Goal: Task Accomplishment & Management: Manage account settings

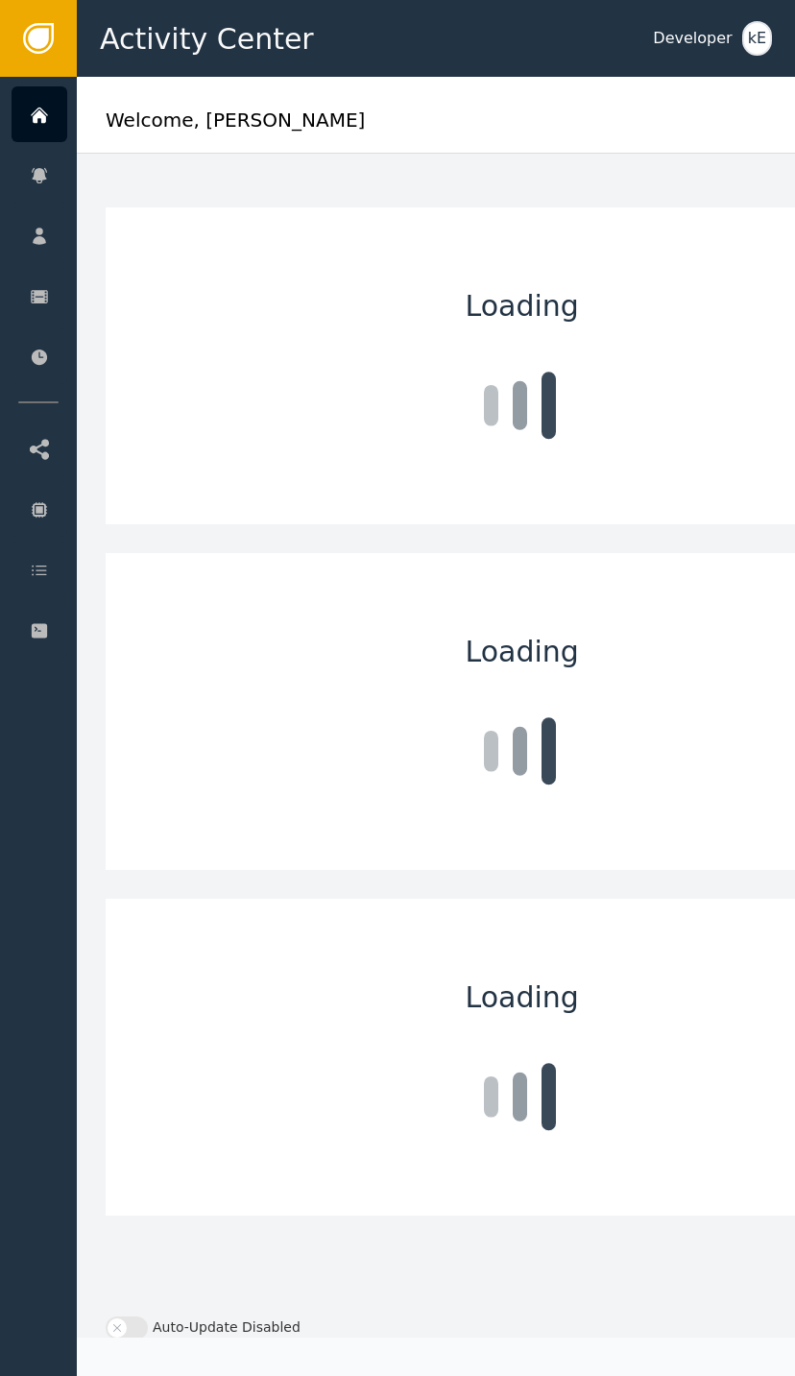
click at [48, 120] on icon at bounding box center [39, 115] width 19 height 21
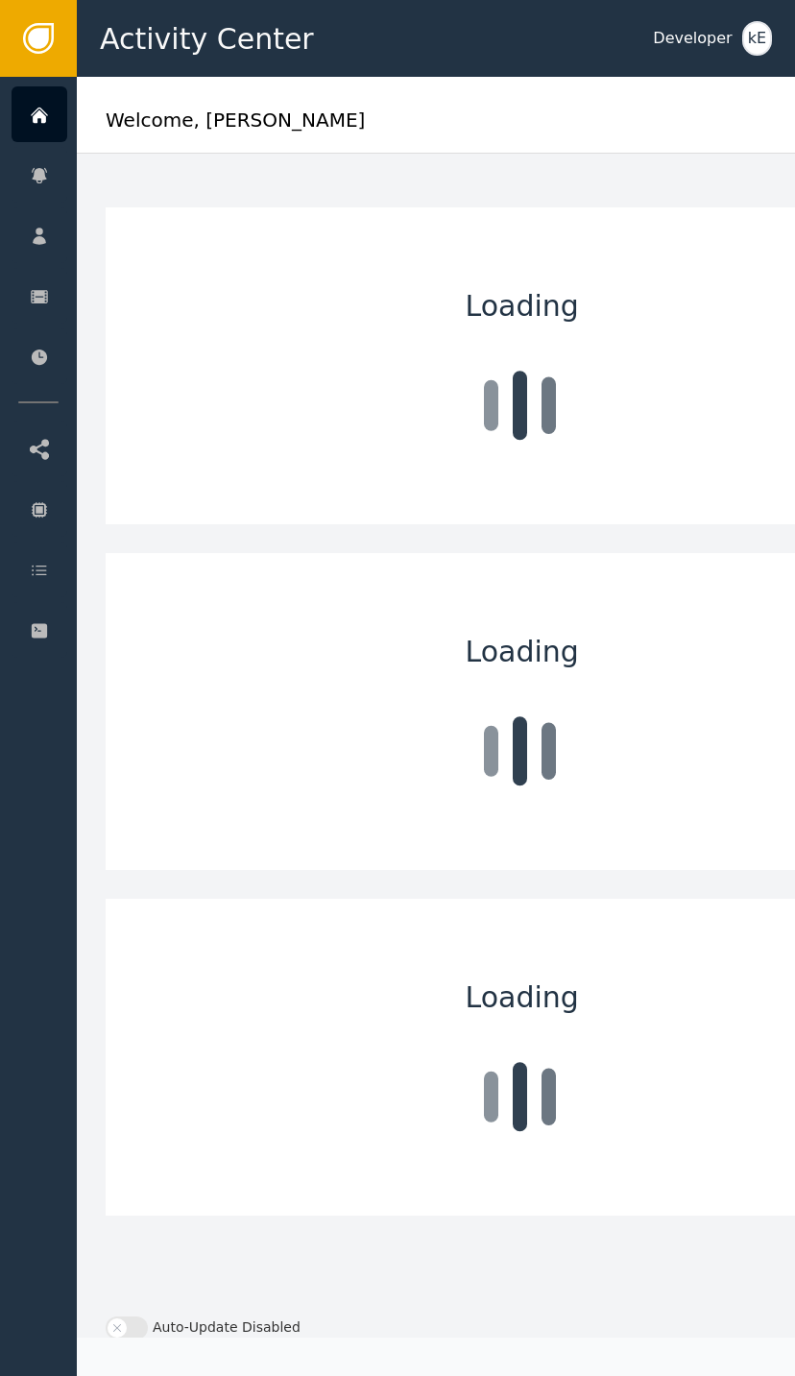
click at [134, 237] on div "Customers" at bounding box center [187, 235] width 202 height 54
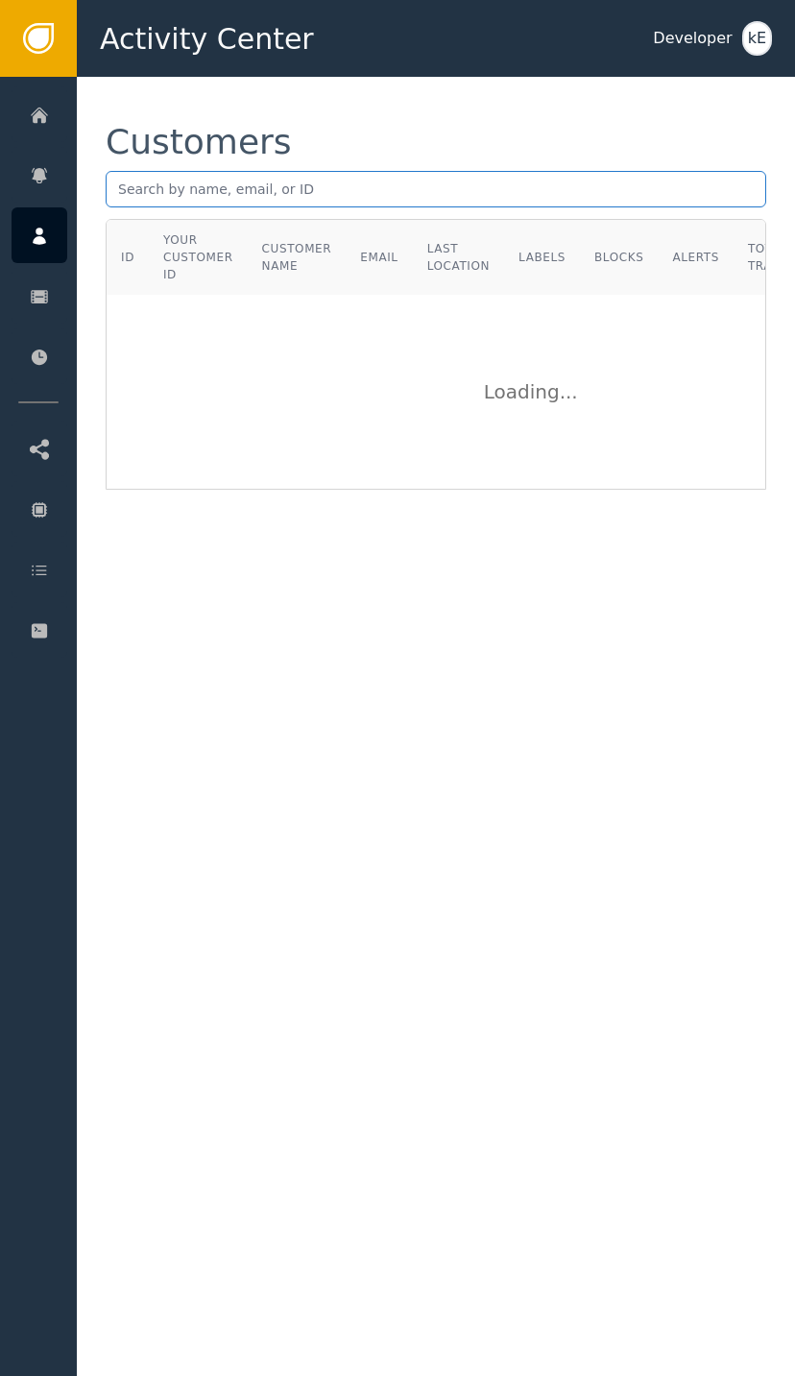
click at [203, 195] on input "text" at bounding box center [436, 189] width 661 height 36
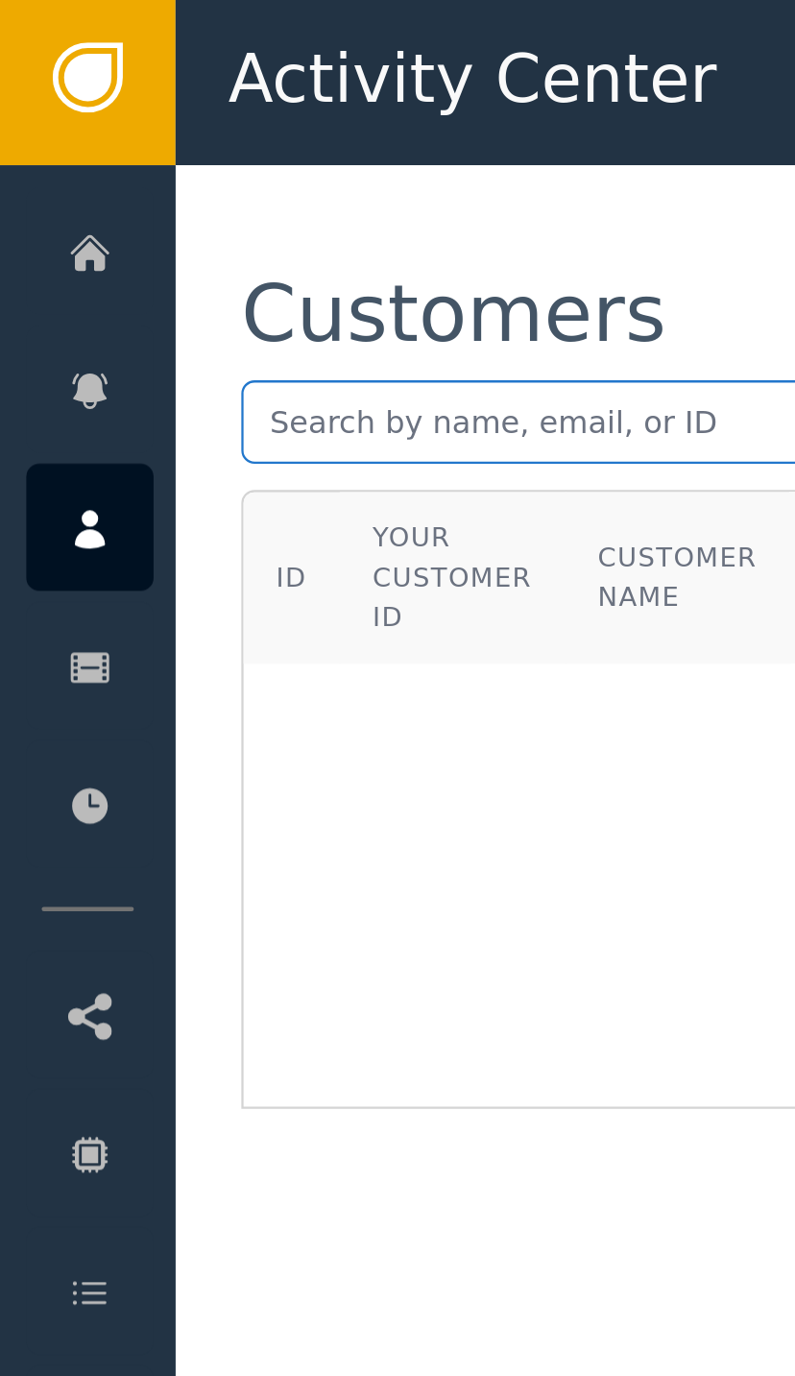
click at [135, 191] on input "text" at bounding box center [436, 189] width 661 height 36
paste input "[EMAIL_ADDRESS][DOMAIN_NAME]"
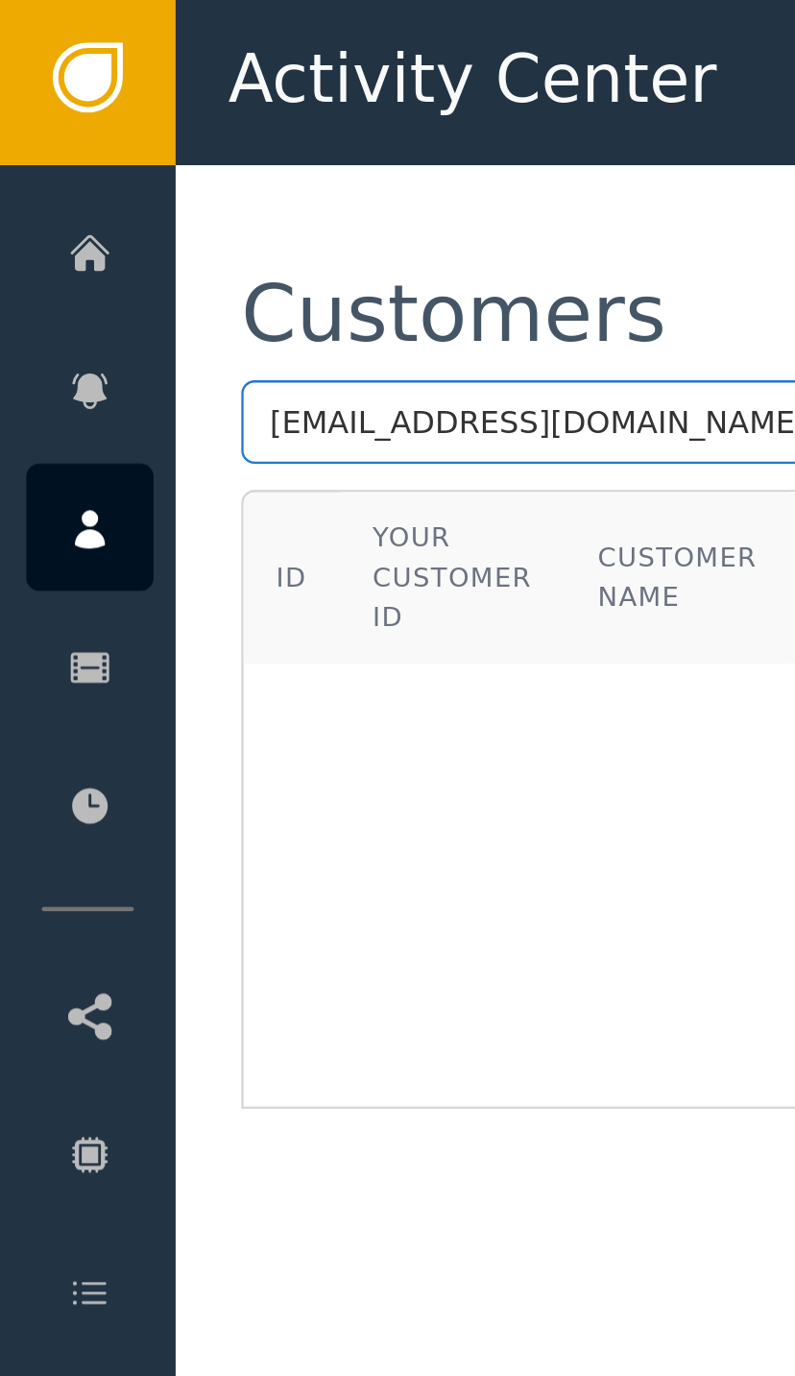
type input "[EMAIL_ADDRESS][DOMAIN_NAME]"
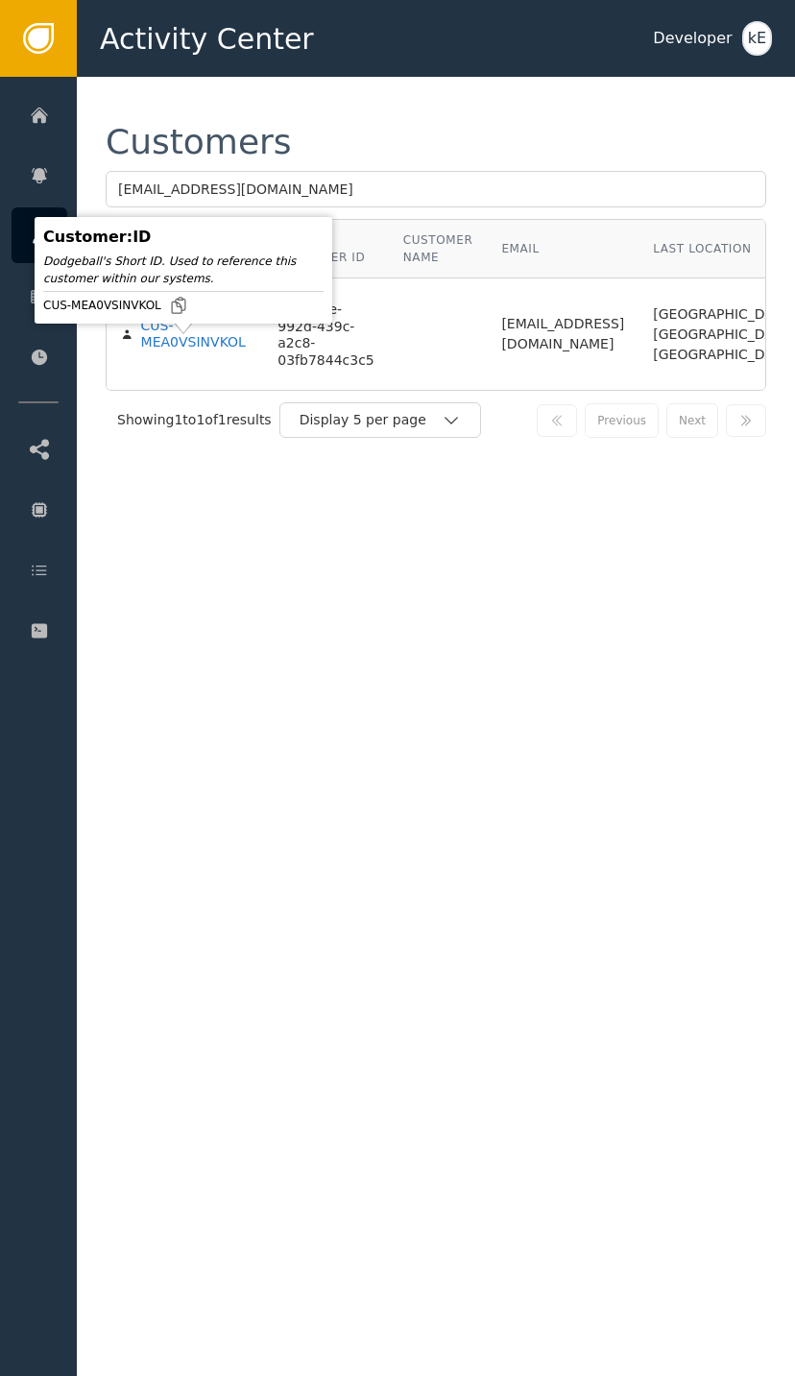
click at [178, 352] on div "CUS-MEA0VSINVKOL" at bounding box center [195, 335] width 109 height 34
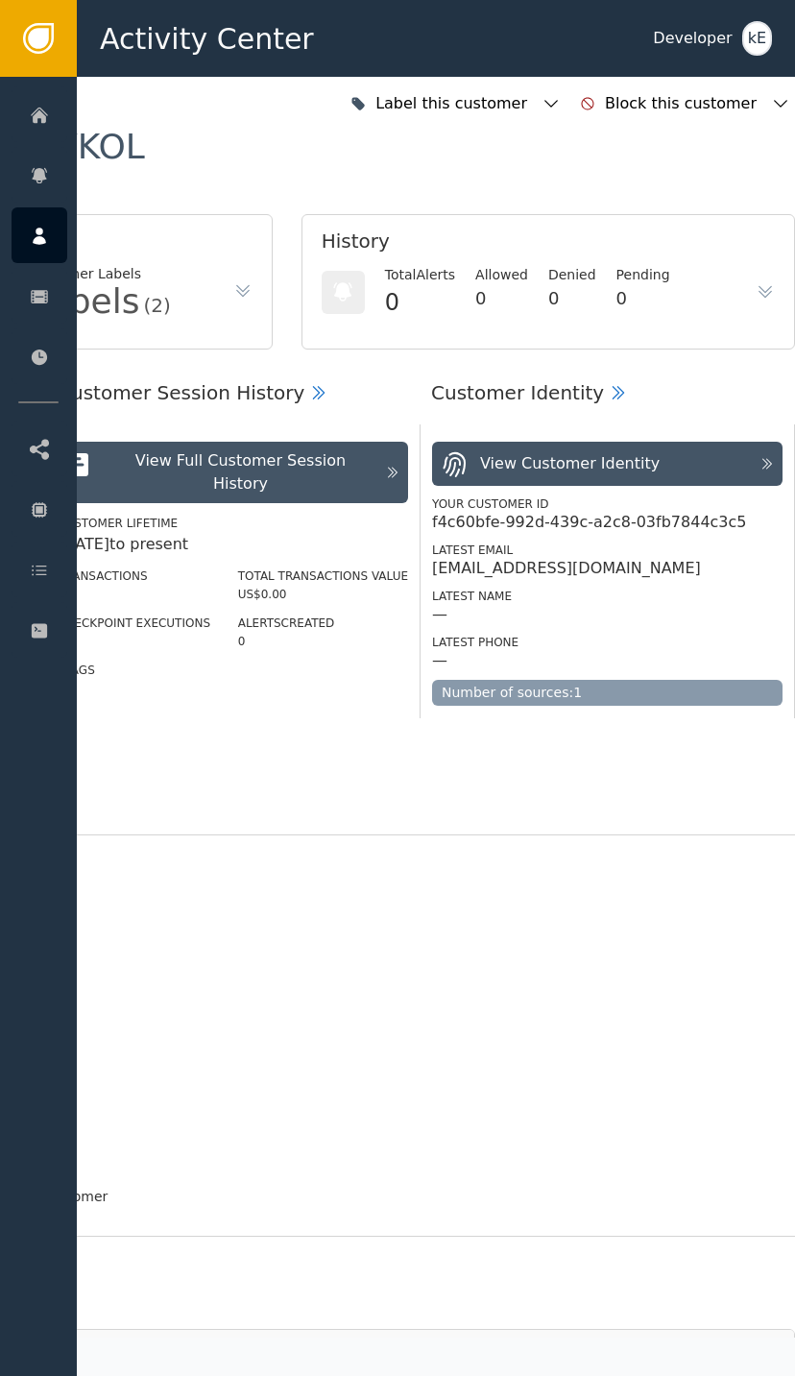
scroll to position [0, 515]
click at [561, 95] on icon "button" at bounding box center [551, 103] width 19 height 19
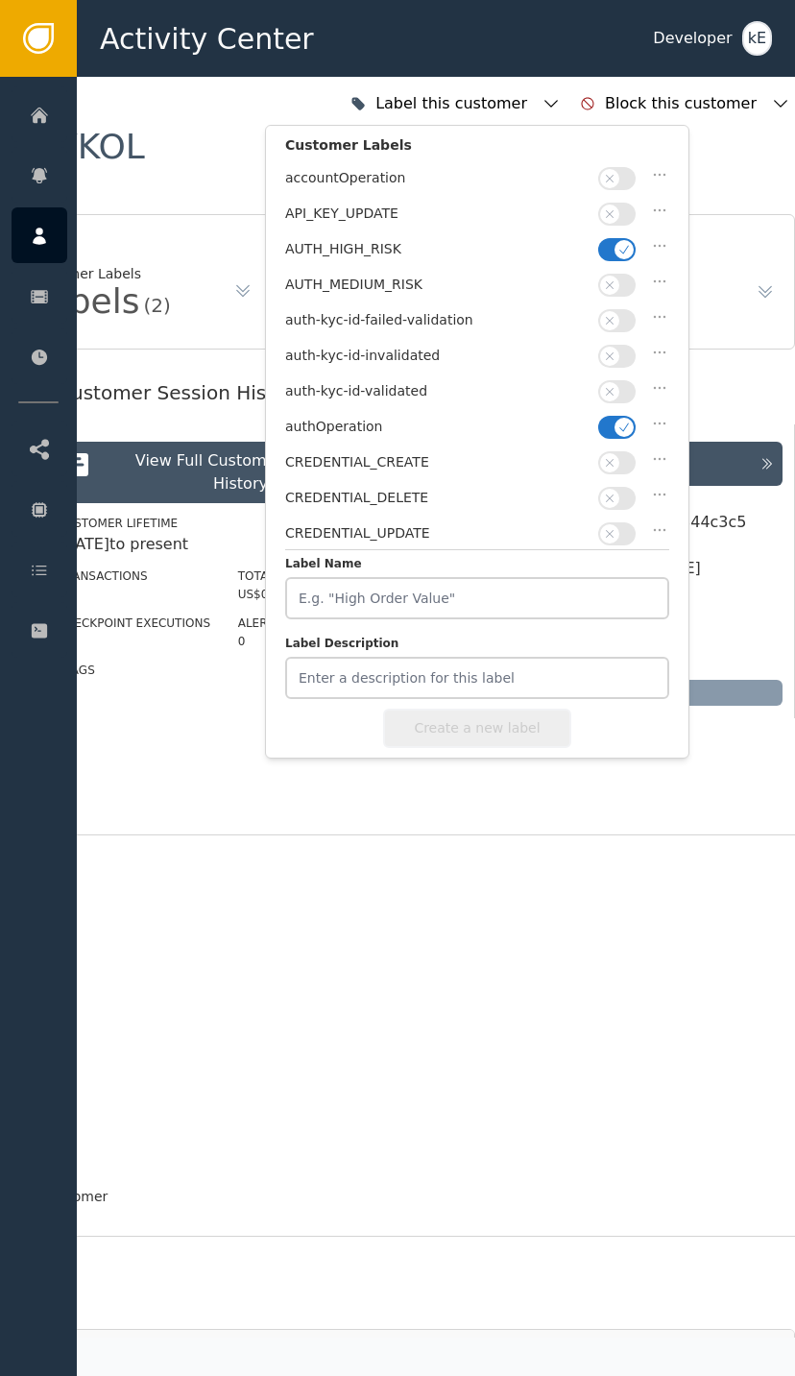
click at [619, 243] on icon "button" at bounding box center [624, 249] width 13 height 13
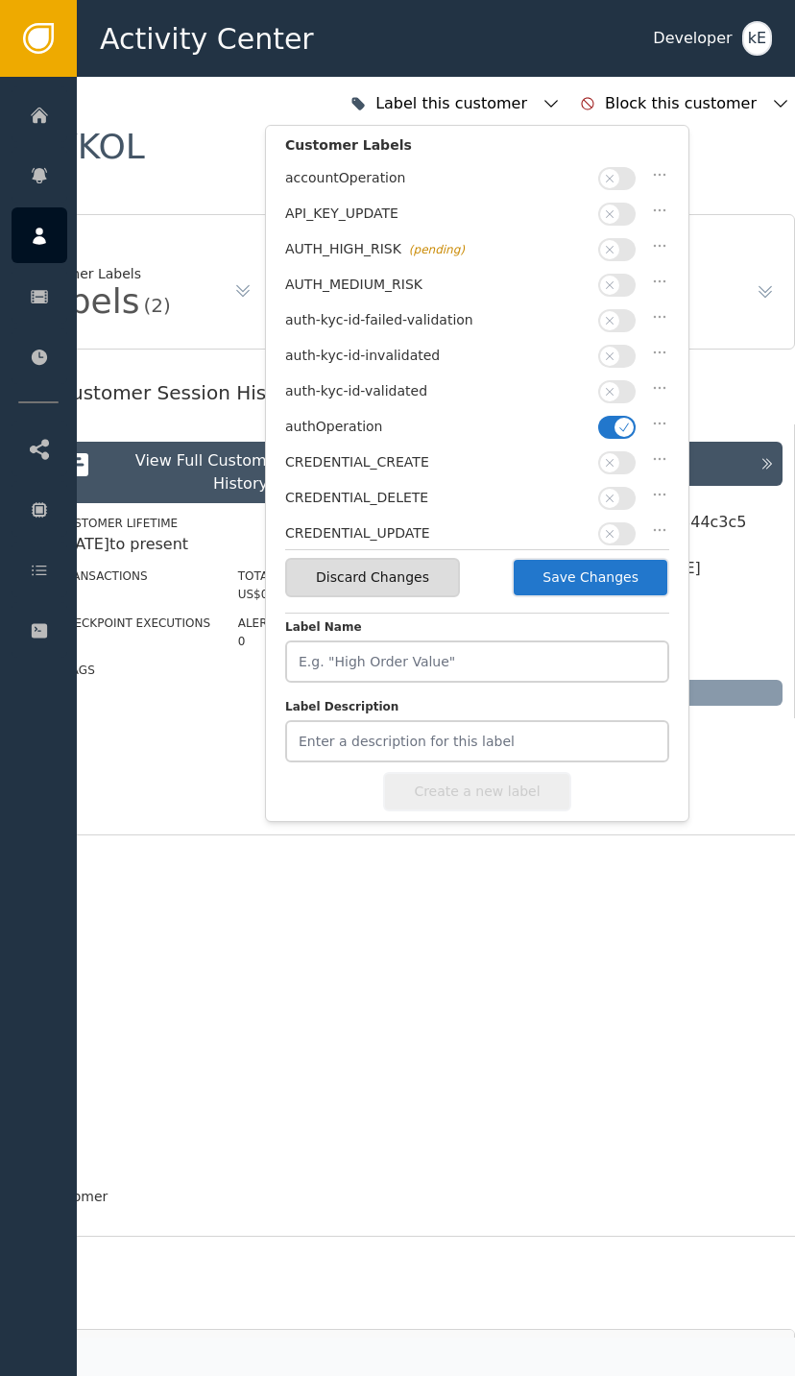
click at [621, 380] on button "button" at bounding box center [616, 391] width 37 height 23
click at [604, 581] on button "Save Changes" at bounding box center [591, 577] width 158 height 39
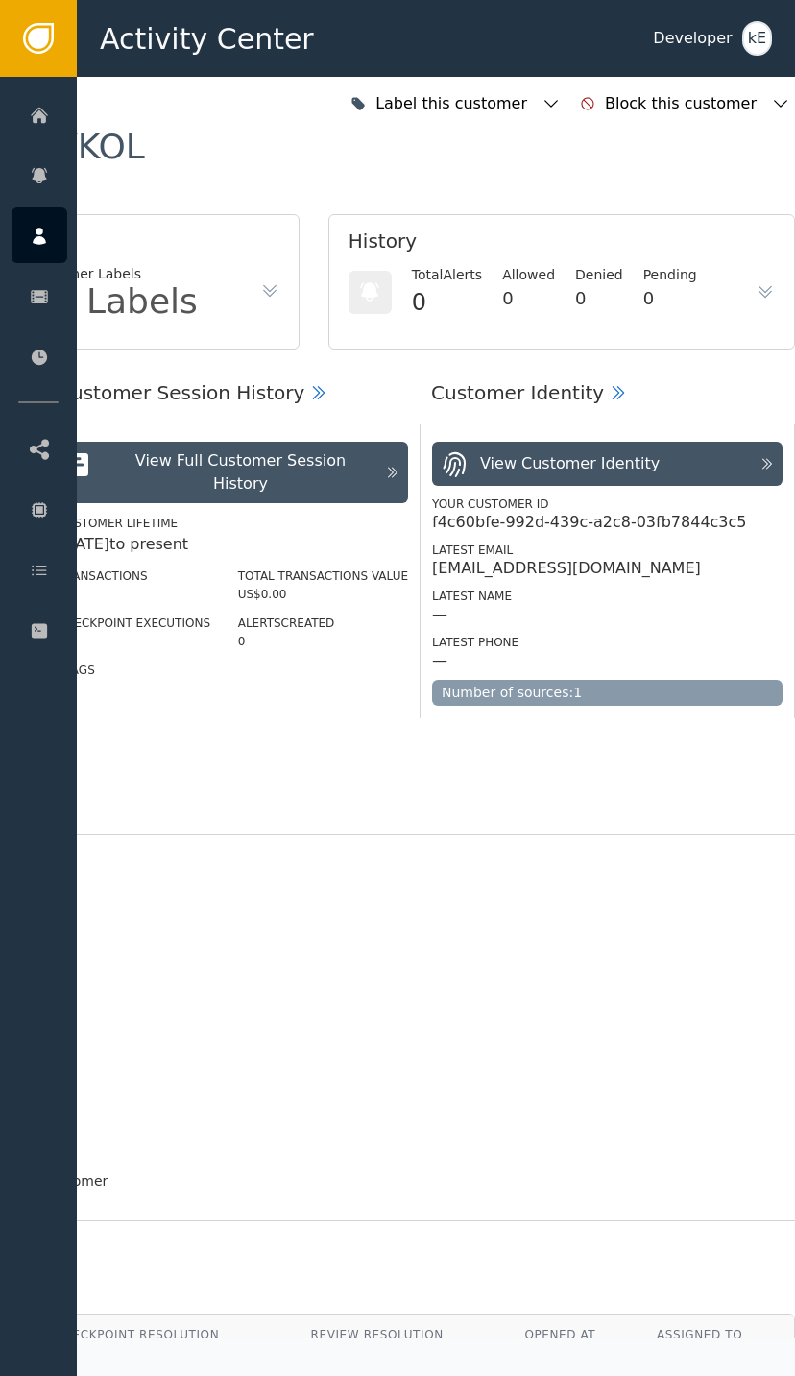
click at [52, 576] on div at bounding box center [40, 570] width 56 height 56
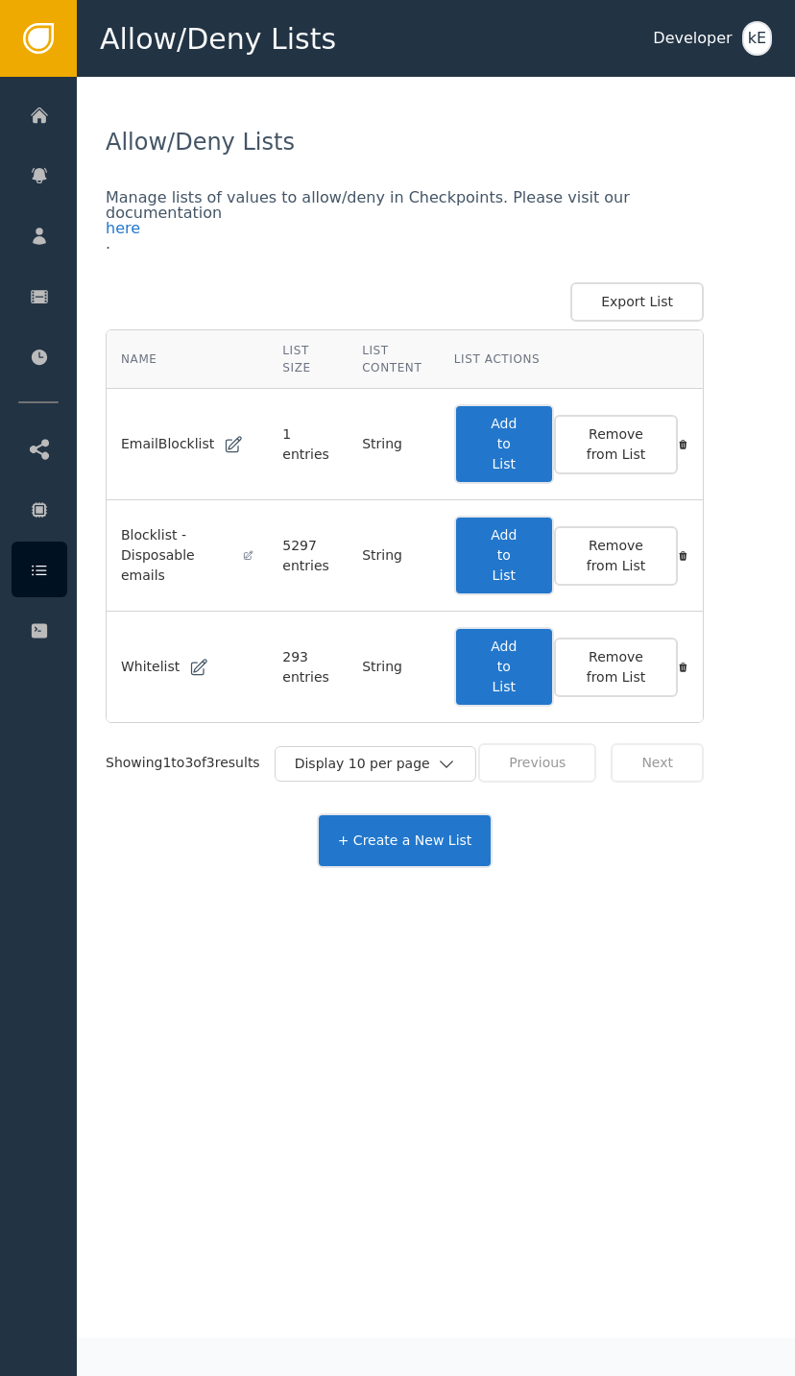
click at [537, 656] on button "Add to List" at bounding box center [504, 667] width 100 height 80
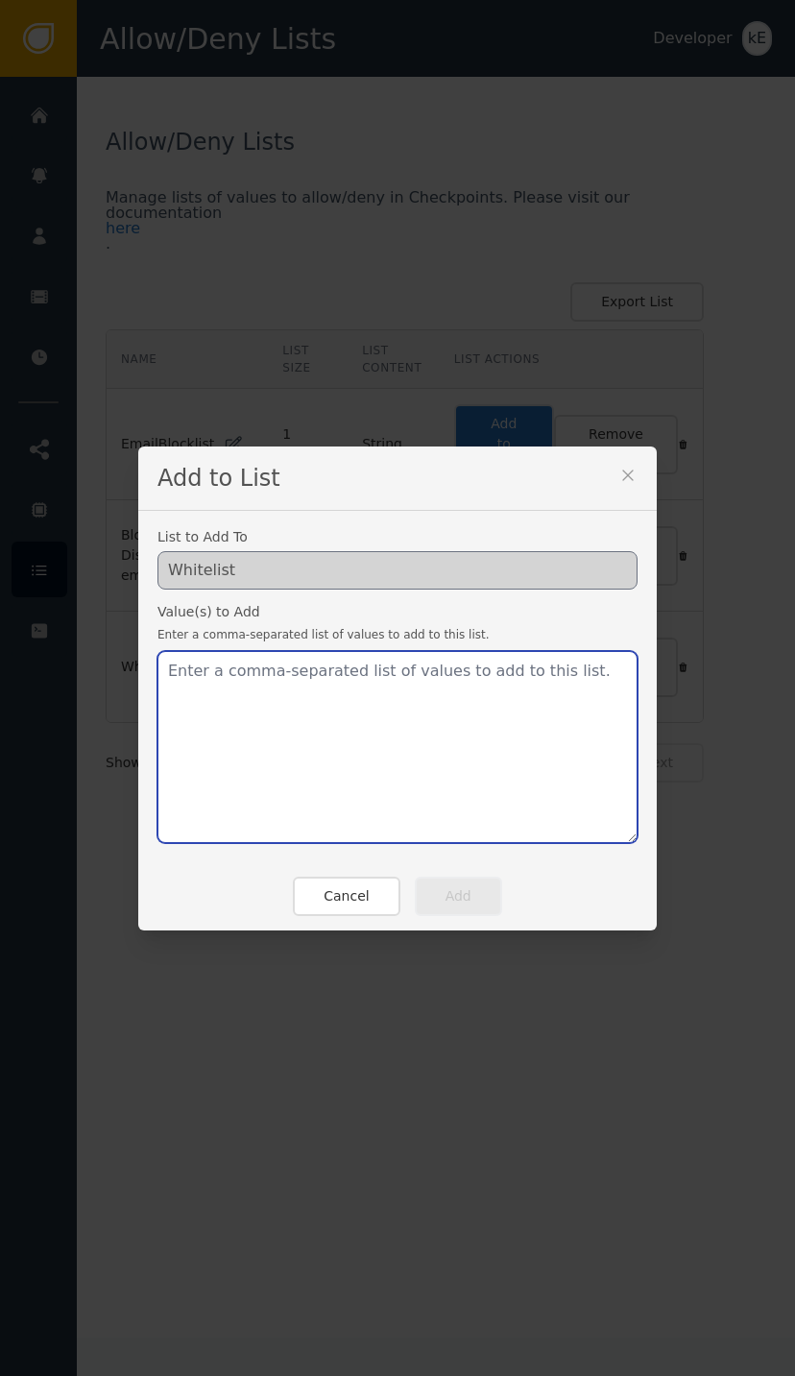
click at [324, 692] on textarea at bounding box center [398, 747] width 480 height 192
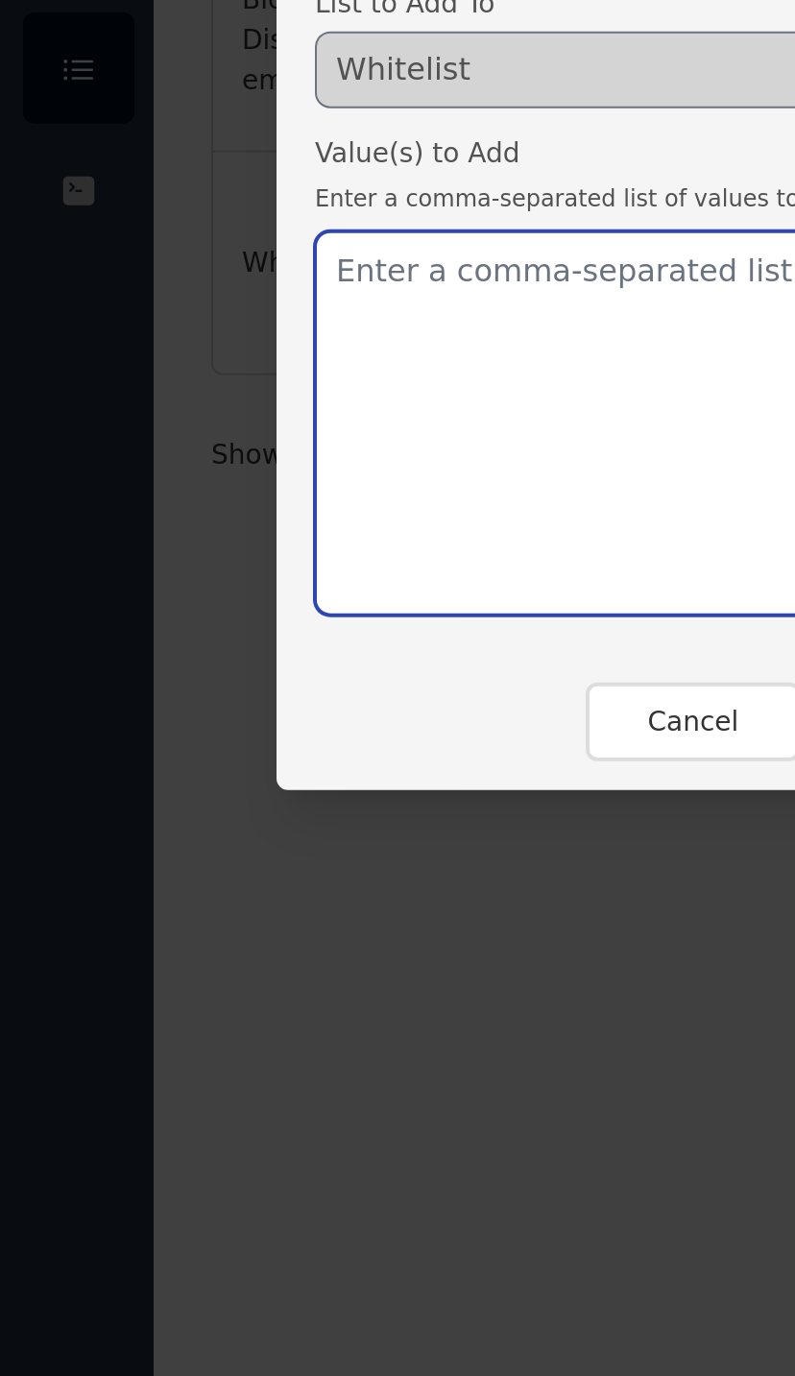
paste textarea "[EMAIL_ADDRESS][DOMAIN_NAME]"
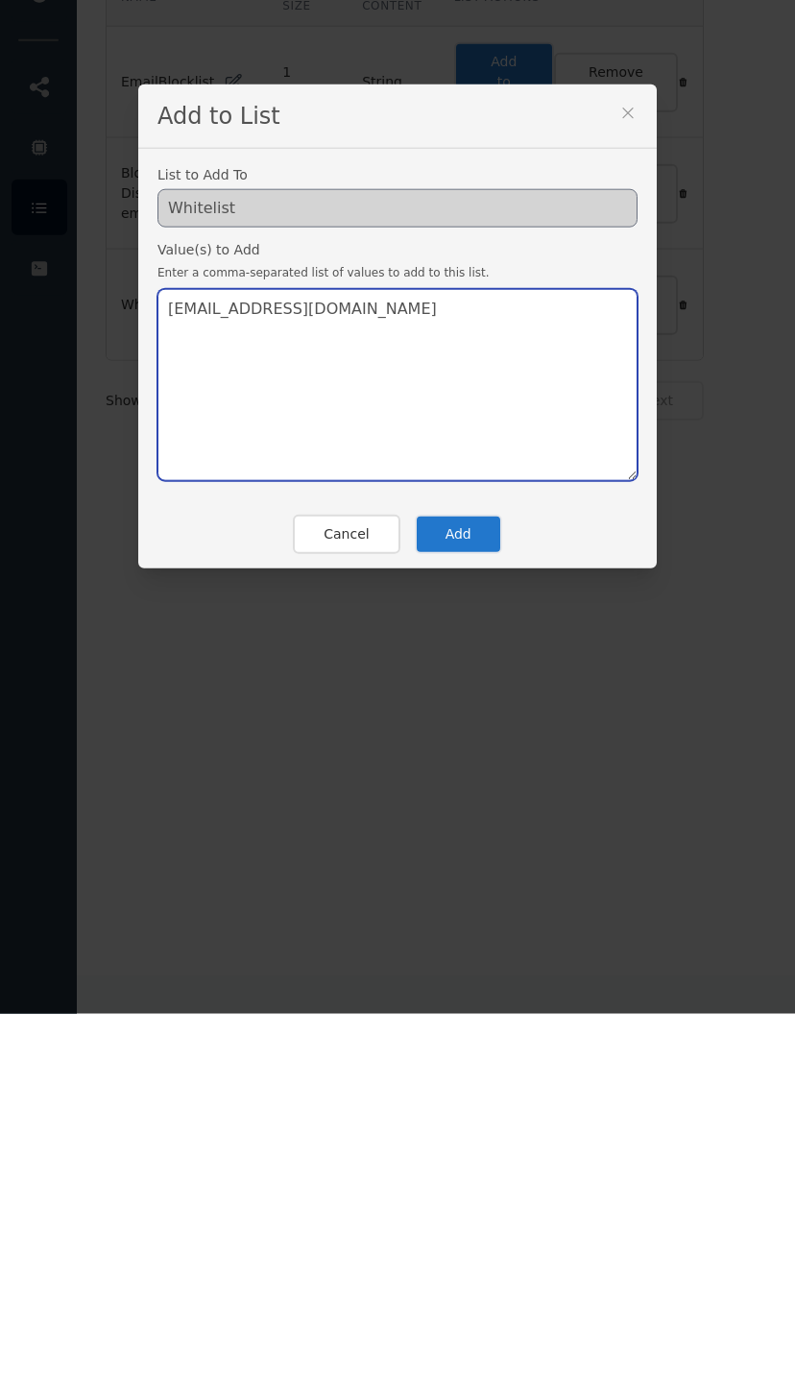
type textarea "[EMAIL_ADDRESS][DOMAIN_NAME]"
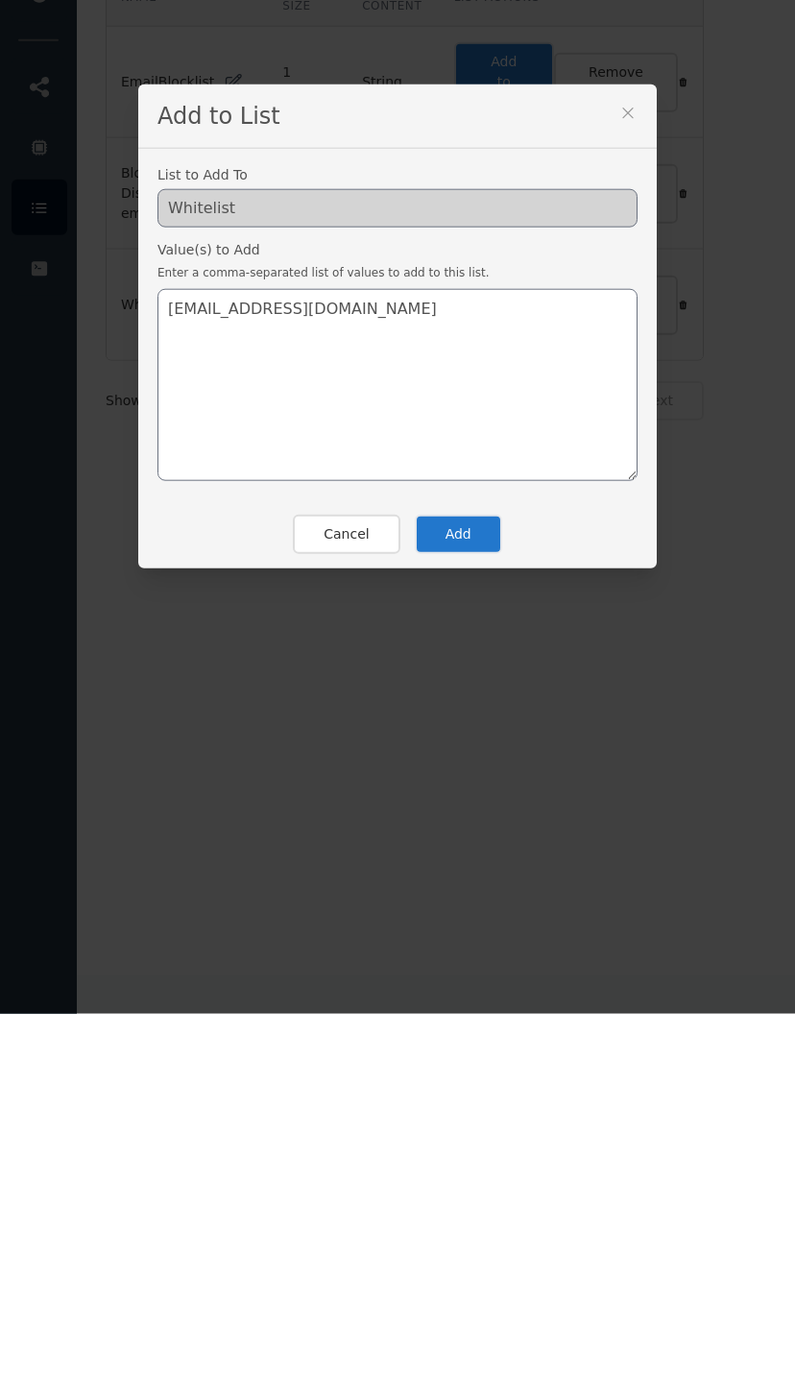
click at [485, 877] on button "Add" at bounding box center [458, 896] width 87 height 39
